Goal: Information Seeking & Learning: Learn about a topic

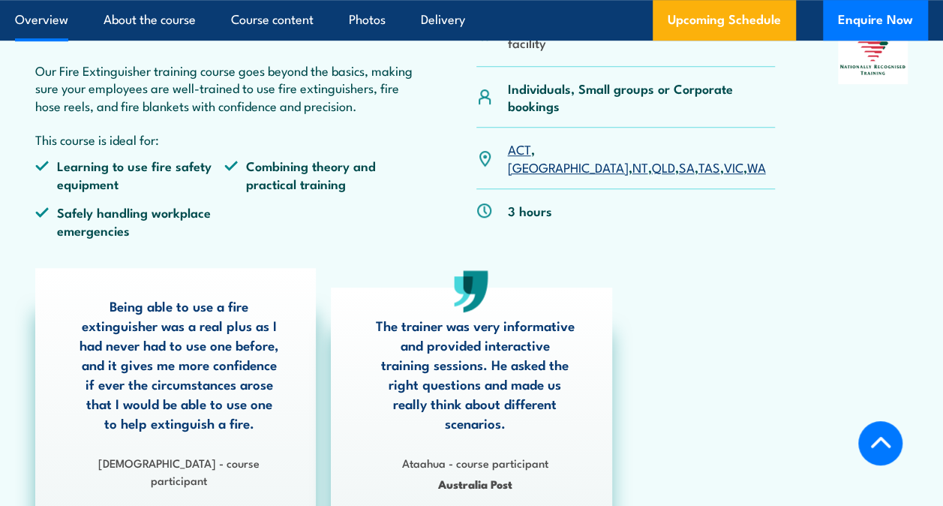
scroll to position [525, 0]
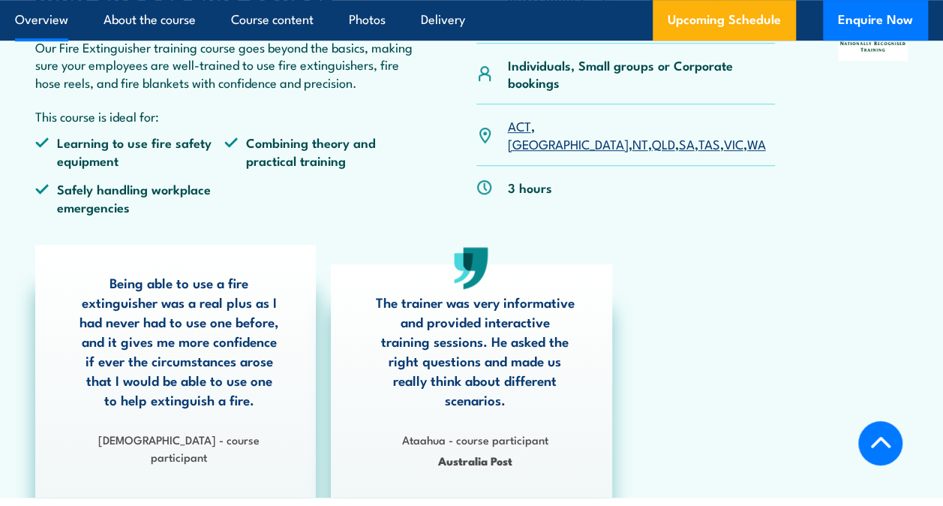
click at [747, 134] on link "WA" at bounding box center [756, 143] width 19 height 18
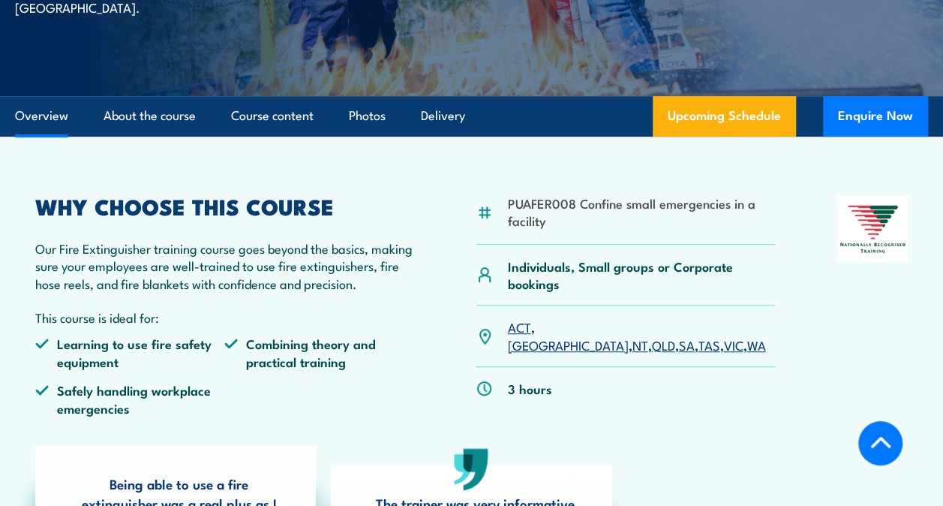
scroll to position [300, 0]
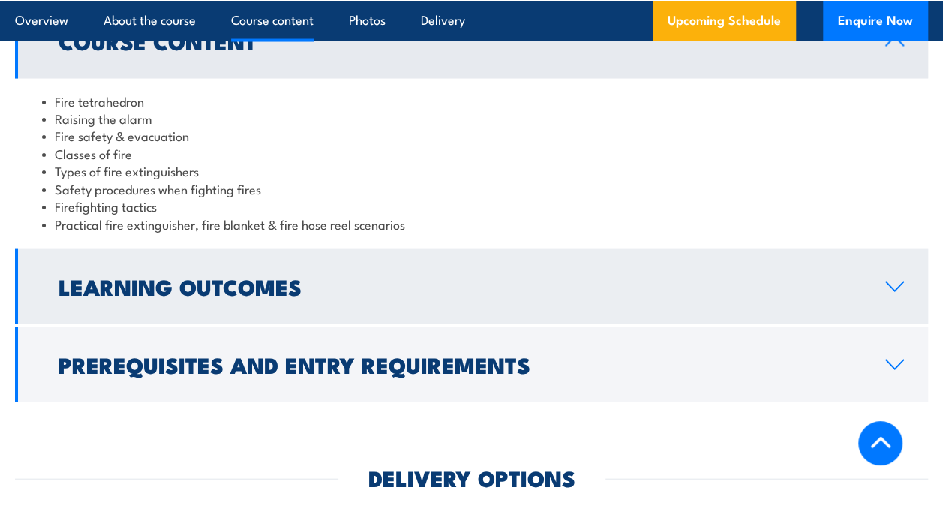
scroll to position [1501, 0]
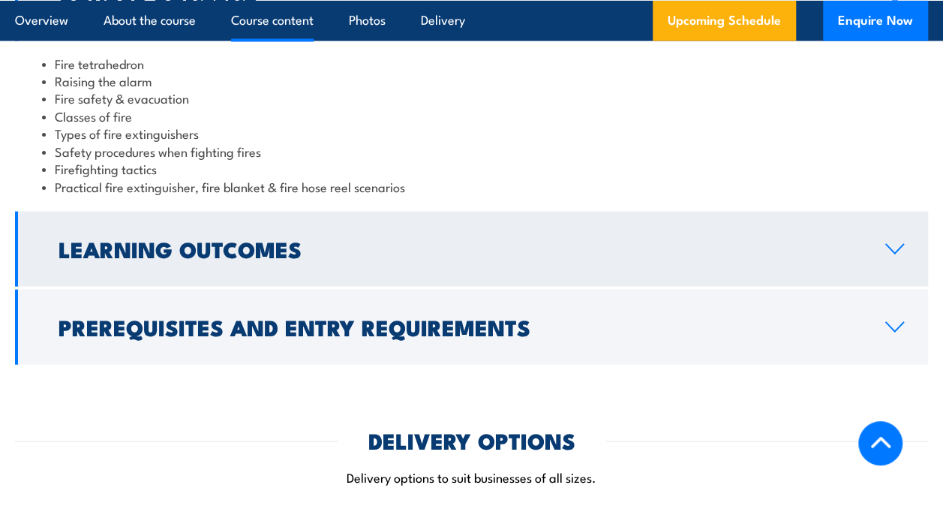
click at [398, 258] on h2 "Learning Outcomes" at bounding box center [460, 249] width 803 height 20
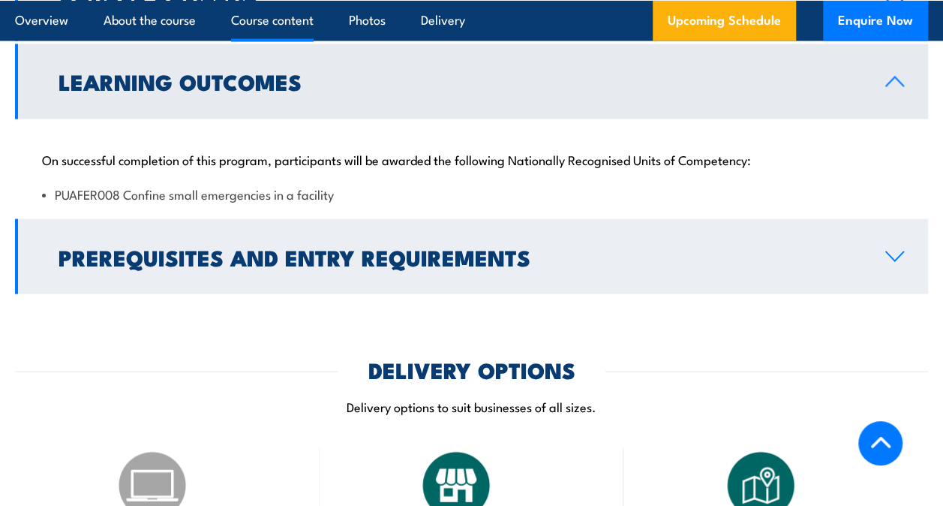
click at [412, 266] on h2 "Prerequisites and Entry Requirements" at bounding box center [460, 257] width 803 height 20
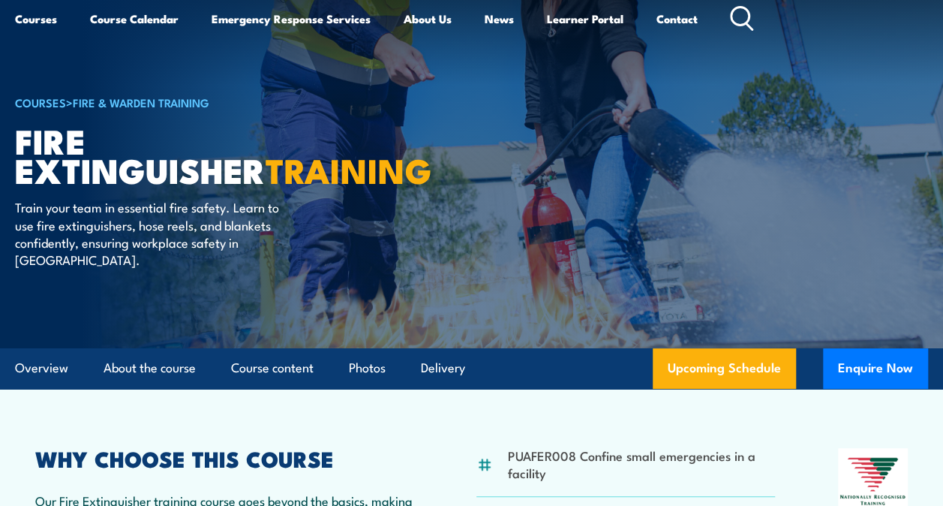
scroll to position [0, 0]
